Goal: Task Accomplishment & Management: Use online tool/utility

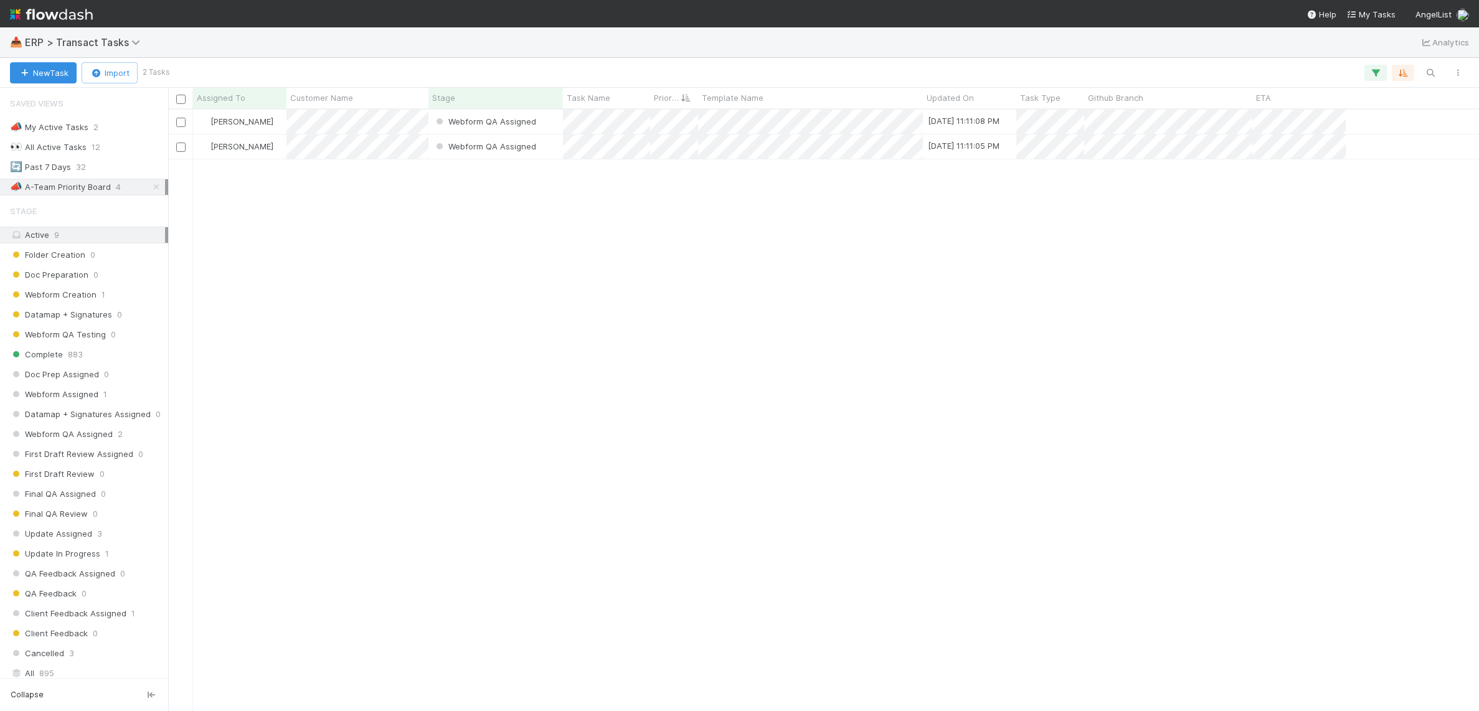
scroll to position [602, 1311]
click at [271, 252] on div "[PERSON_NAME] Webform QA Assigned [DATE] 11:11:08 PM [PERSON_NAME] Webform QA A…" at bounding box center [823, 410] width 1311 height 601
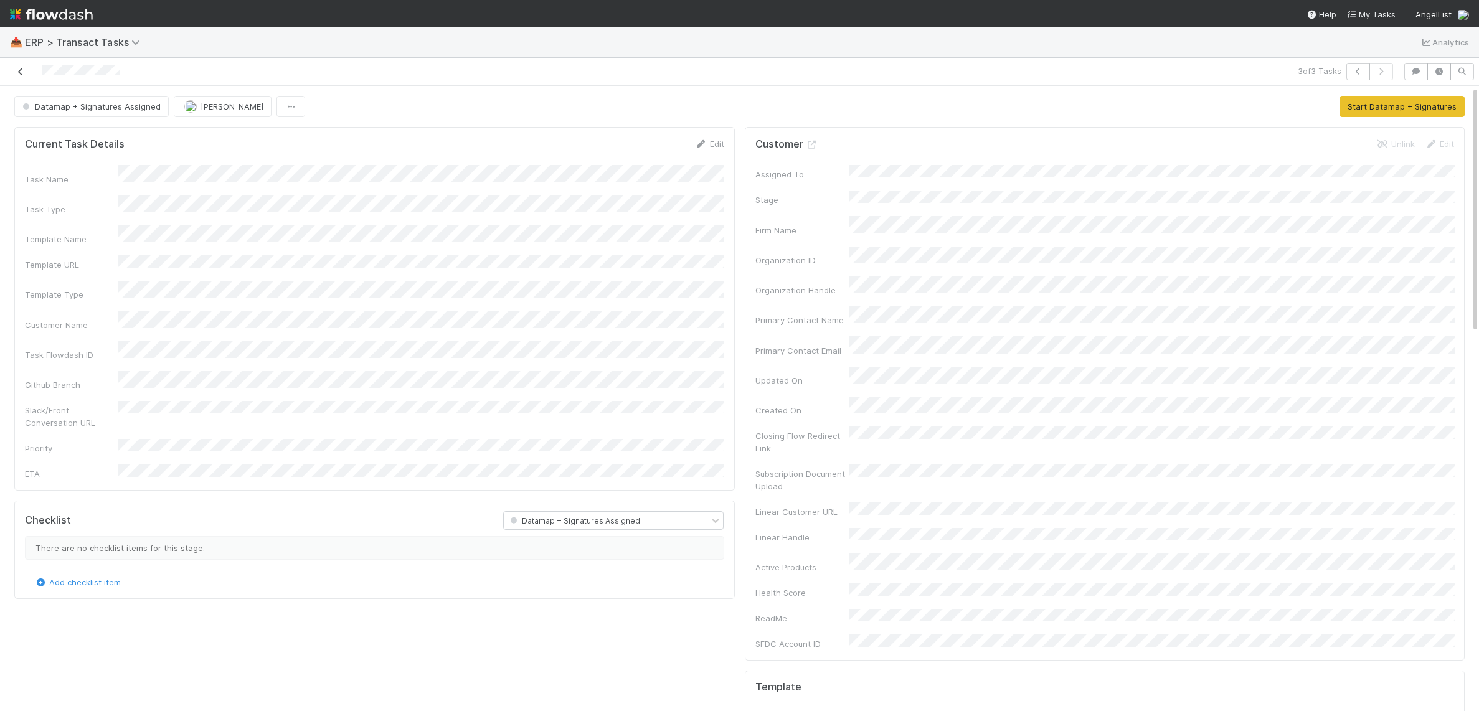
click at [17, 73] on icon at bounding box center [20, 72] width 12 height 8
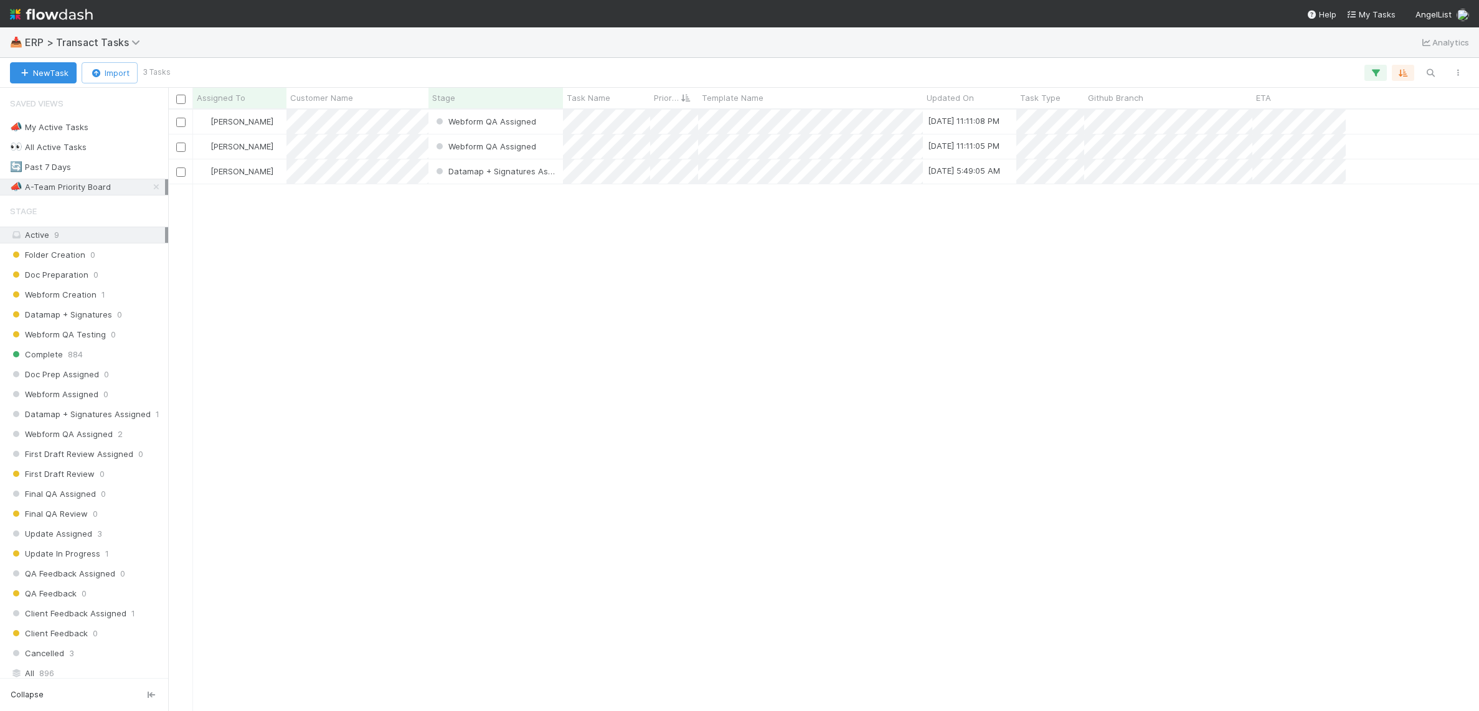
scroll to position [602, 1311]
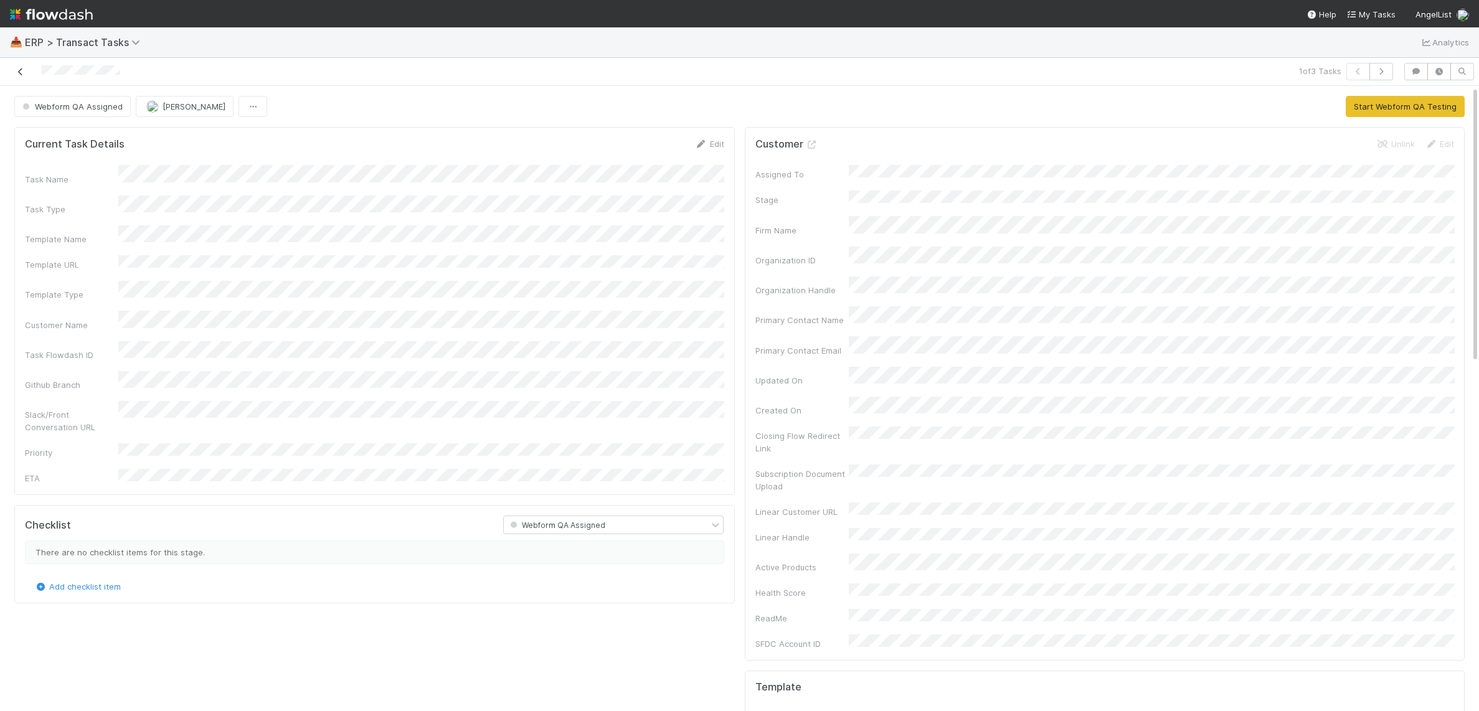
click at [22, 72] on icon at bounding box center [20, 72] width 12 height 8
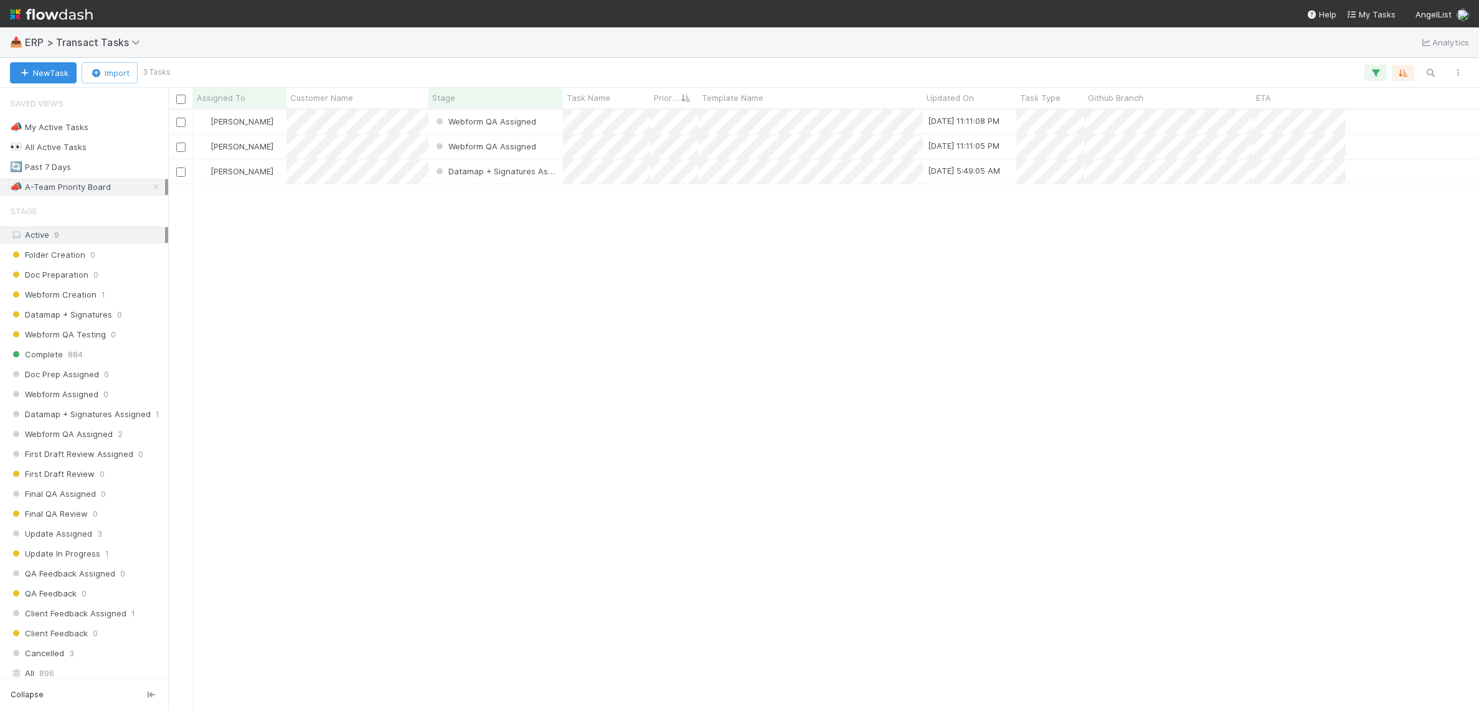
scroll to position [602, 1311]
